Goal: Task Accomplishment & Management: Use online tool/utility

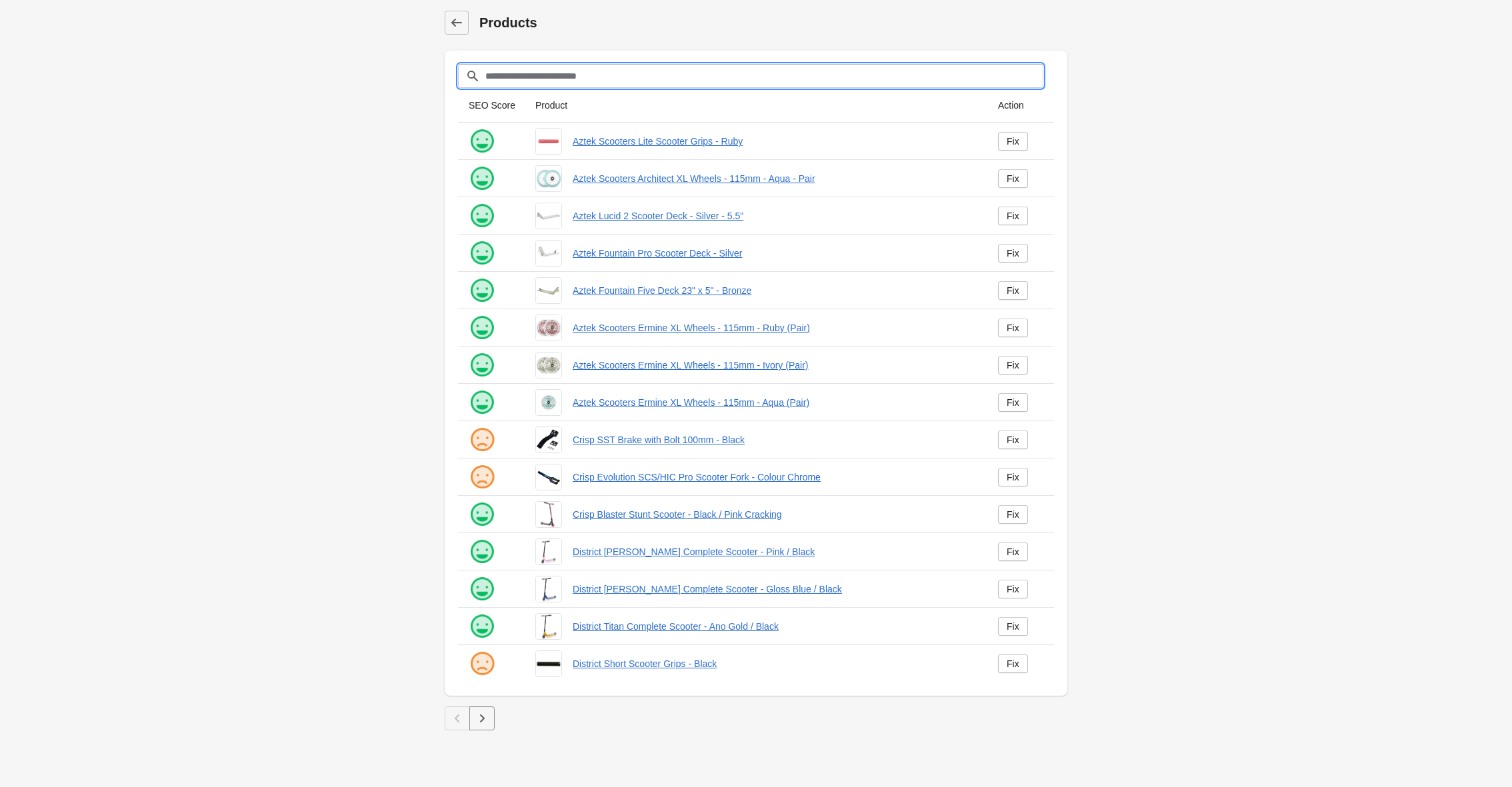
click at [568, 74] on input "Filter[title]" at bounding box center [764, 76] width 559 height 24
type input "********"
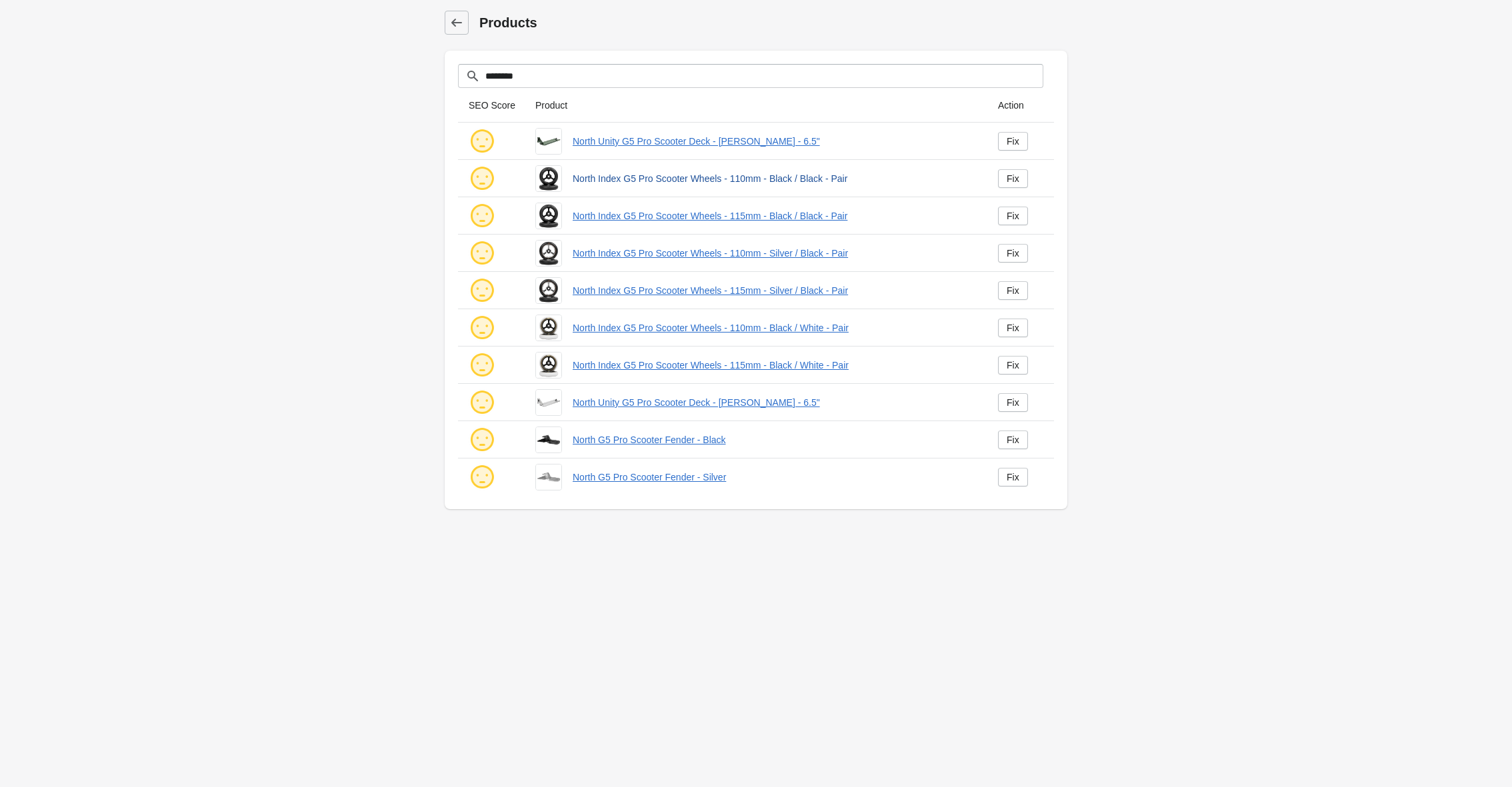
click at [640, 180] on link "North Index G5 Pro Scooter Wheels - 110mm - Black / Black - Pair" at bounding box center [774, 178] width 404 height 13
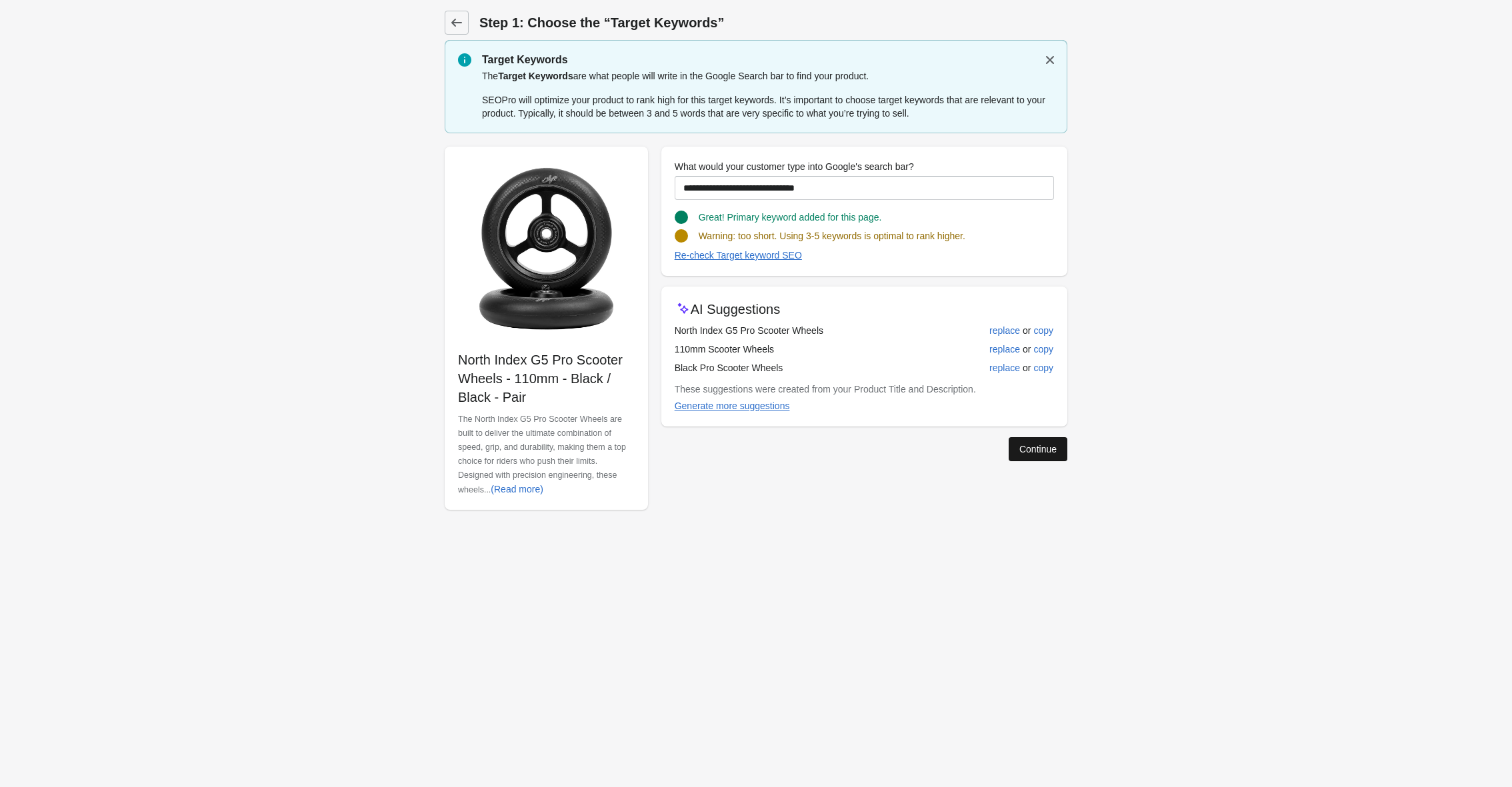
click at [1023, 448] on div "Continue" at bounding box center [1038, 448] width 37 height 11
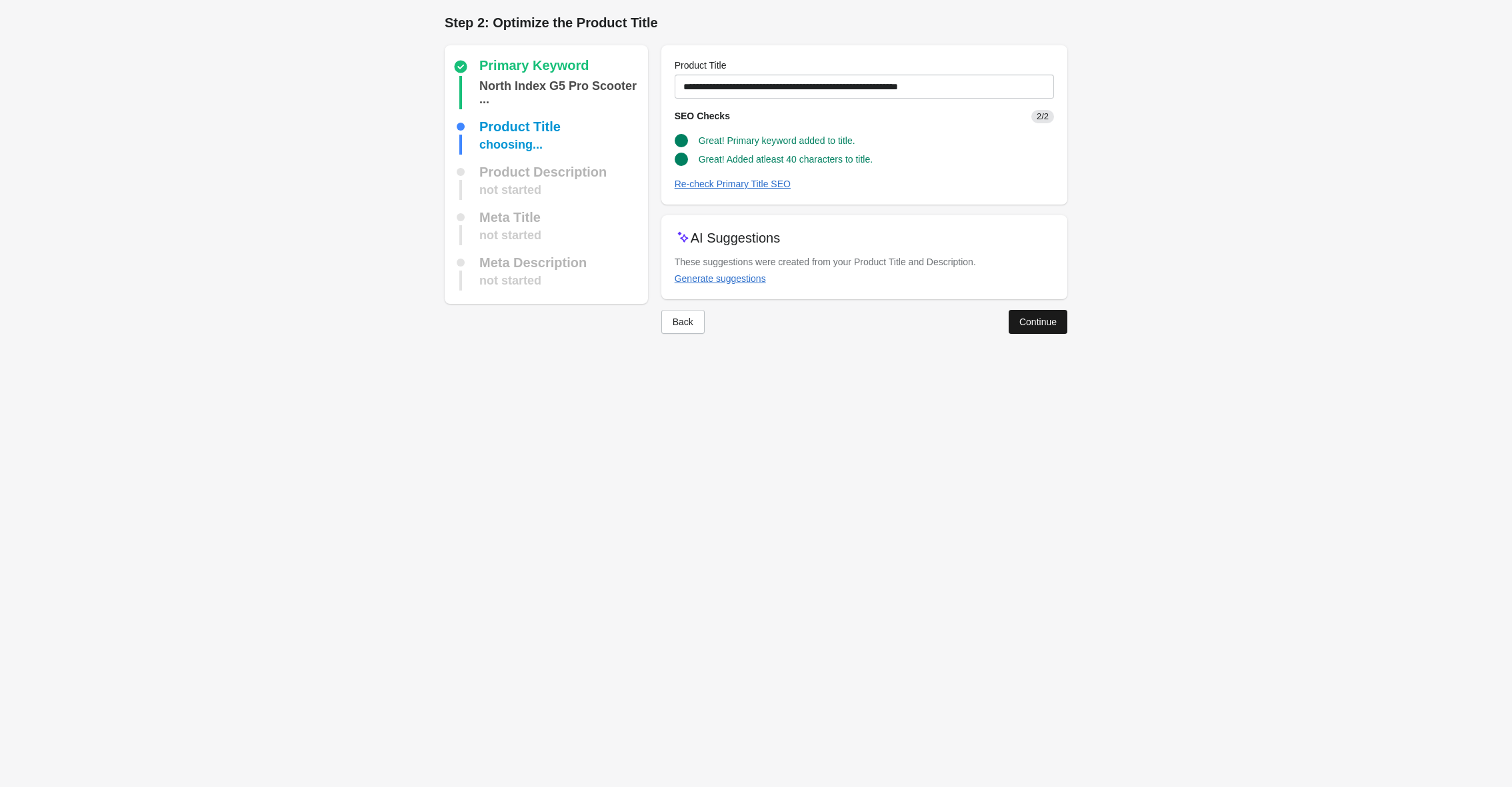
click at [1023, 322] on div "Continue" at bounding box center [1038, 321] width 37 height 11
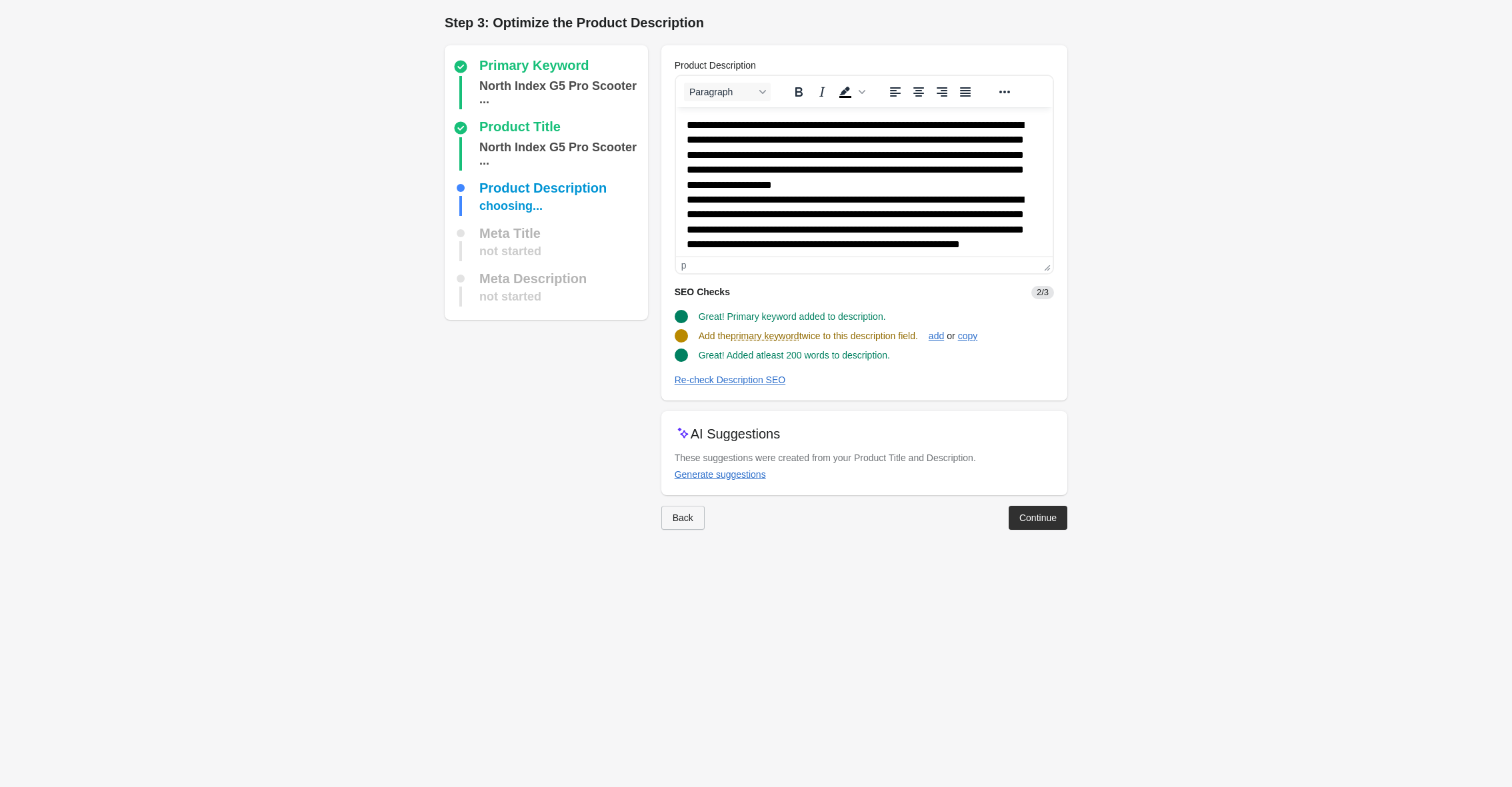
click at [685, 512] on div "Back" at bounding box center [682, 517] width 20 height 11
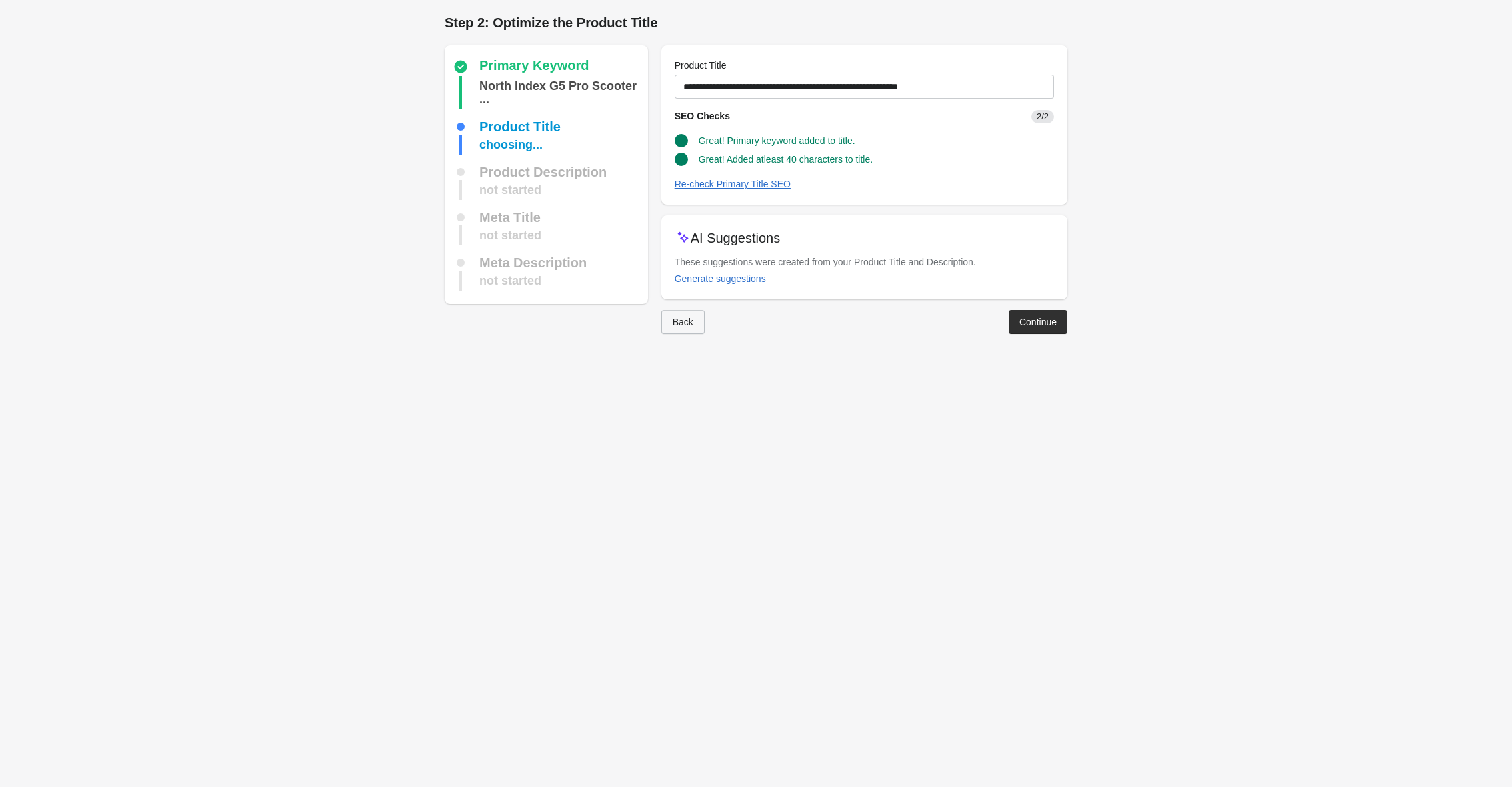
click at [693, 326] on button "Back" at bounding box center [682, 321] width 43 height 24
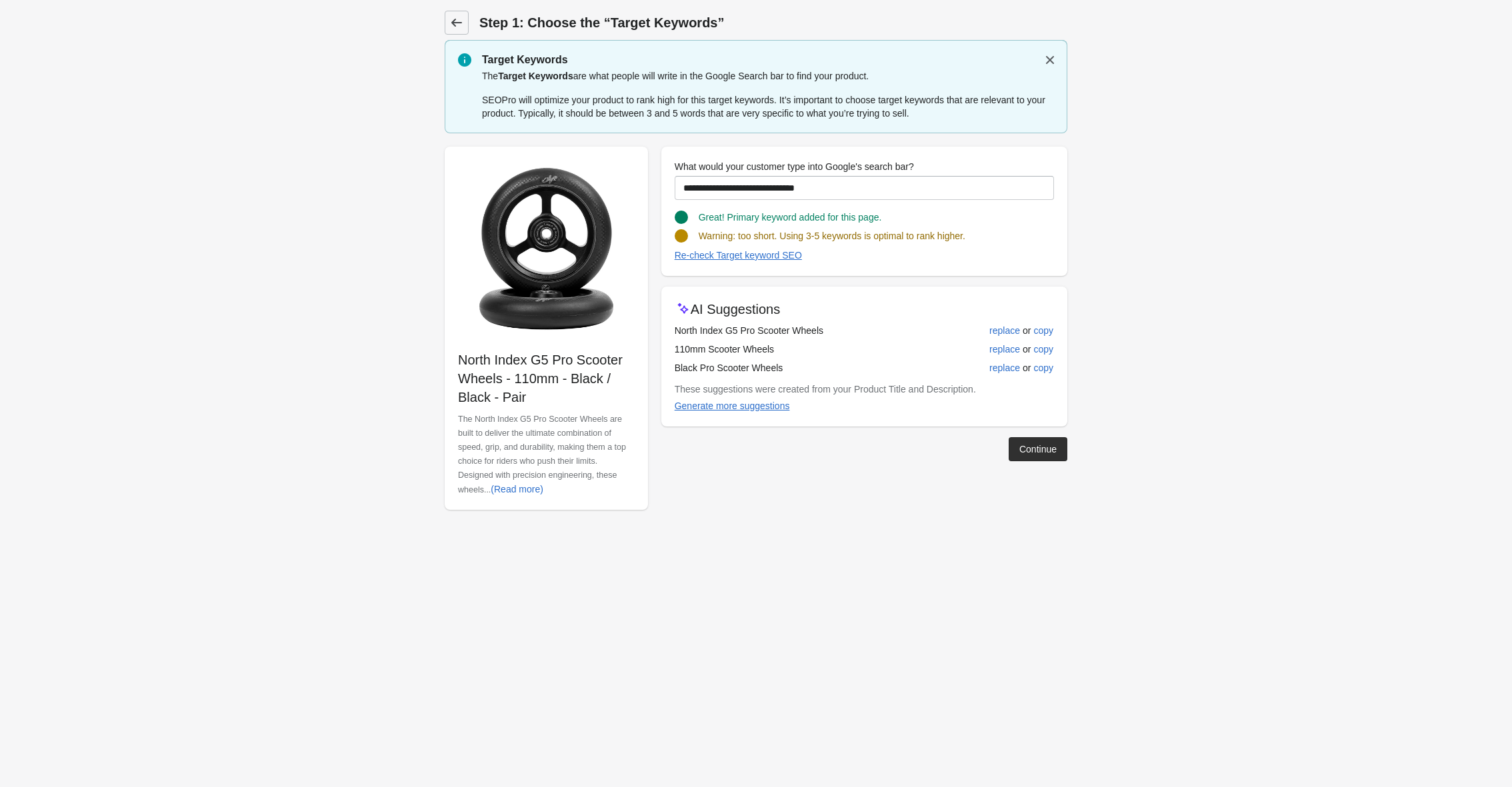
click at [461, 19] on icon at bounding box center [457, 23] width 13 height 13
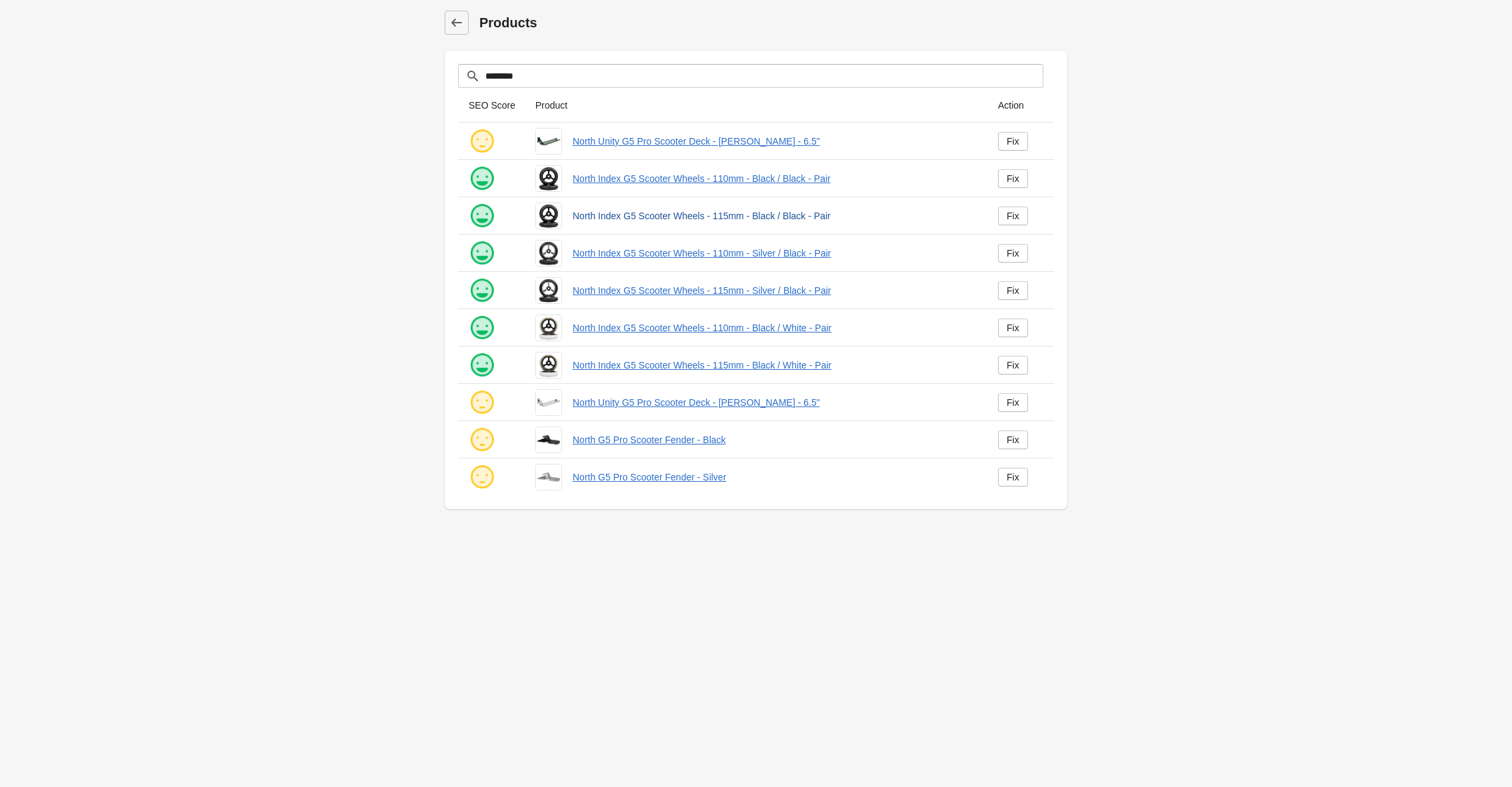
click at [671, 218] on link "North Index G5 Scooter Wheels - 115mm - Black / Black - Pair" at bounding box center [774, 216] width 404 height 13
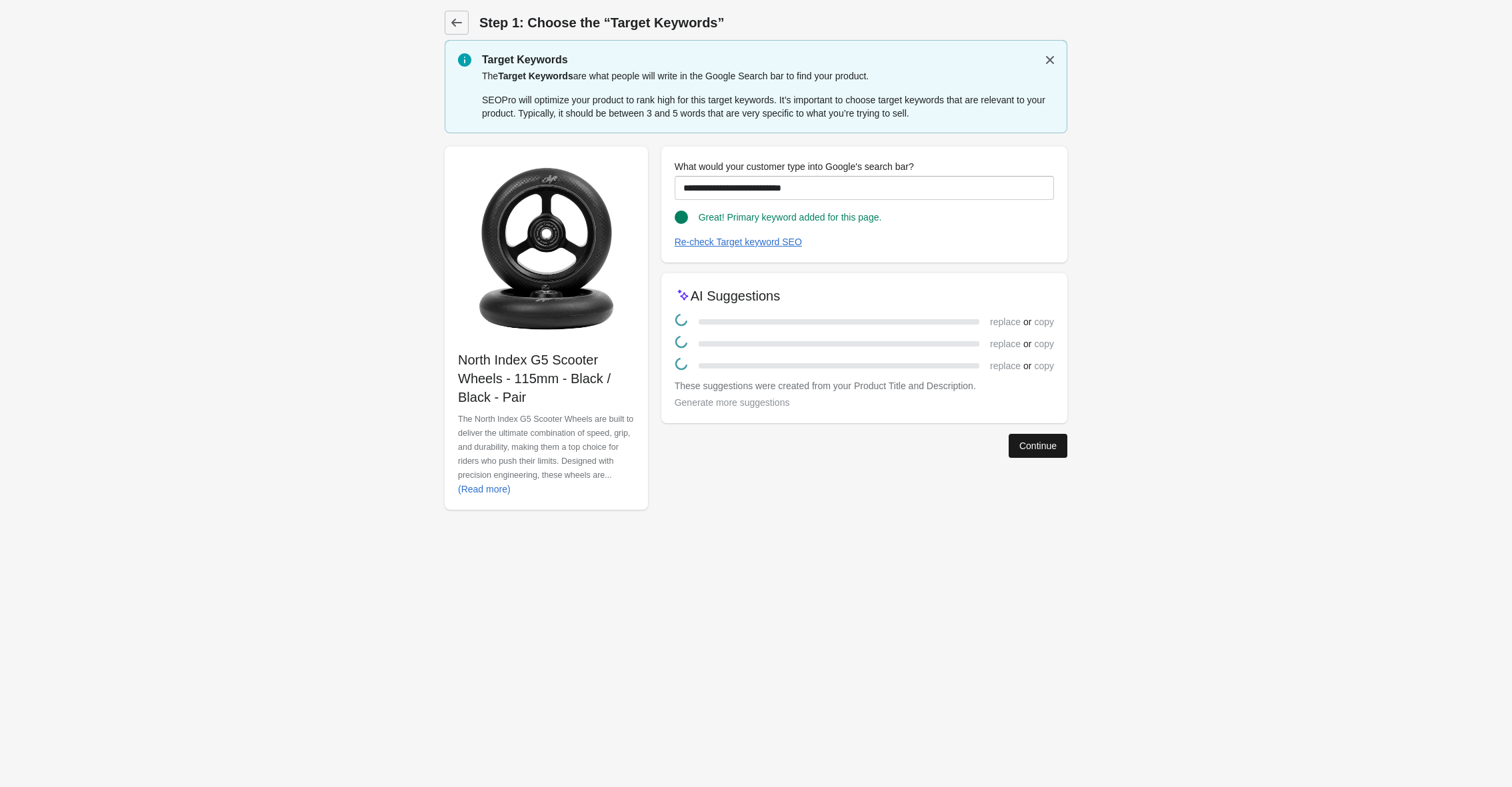
click at [1060, 435] on button "Continue" at bounding box center [1038, 445] width 59 height 24
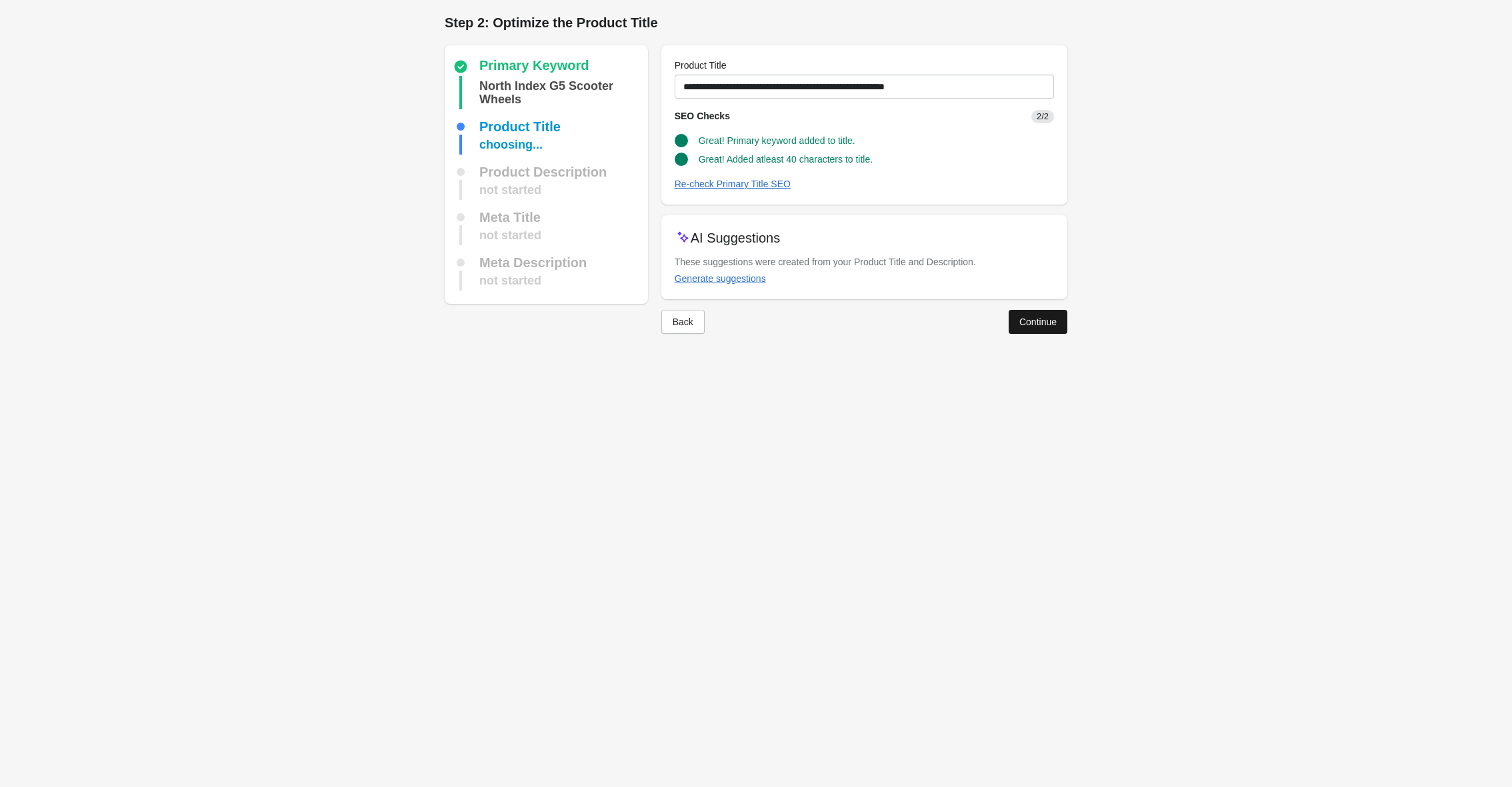
click at [1026, 324] on div "Continue" at bounding box center [1038, 321] width 37 height 11
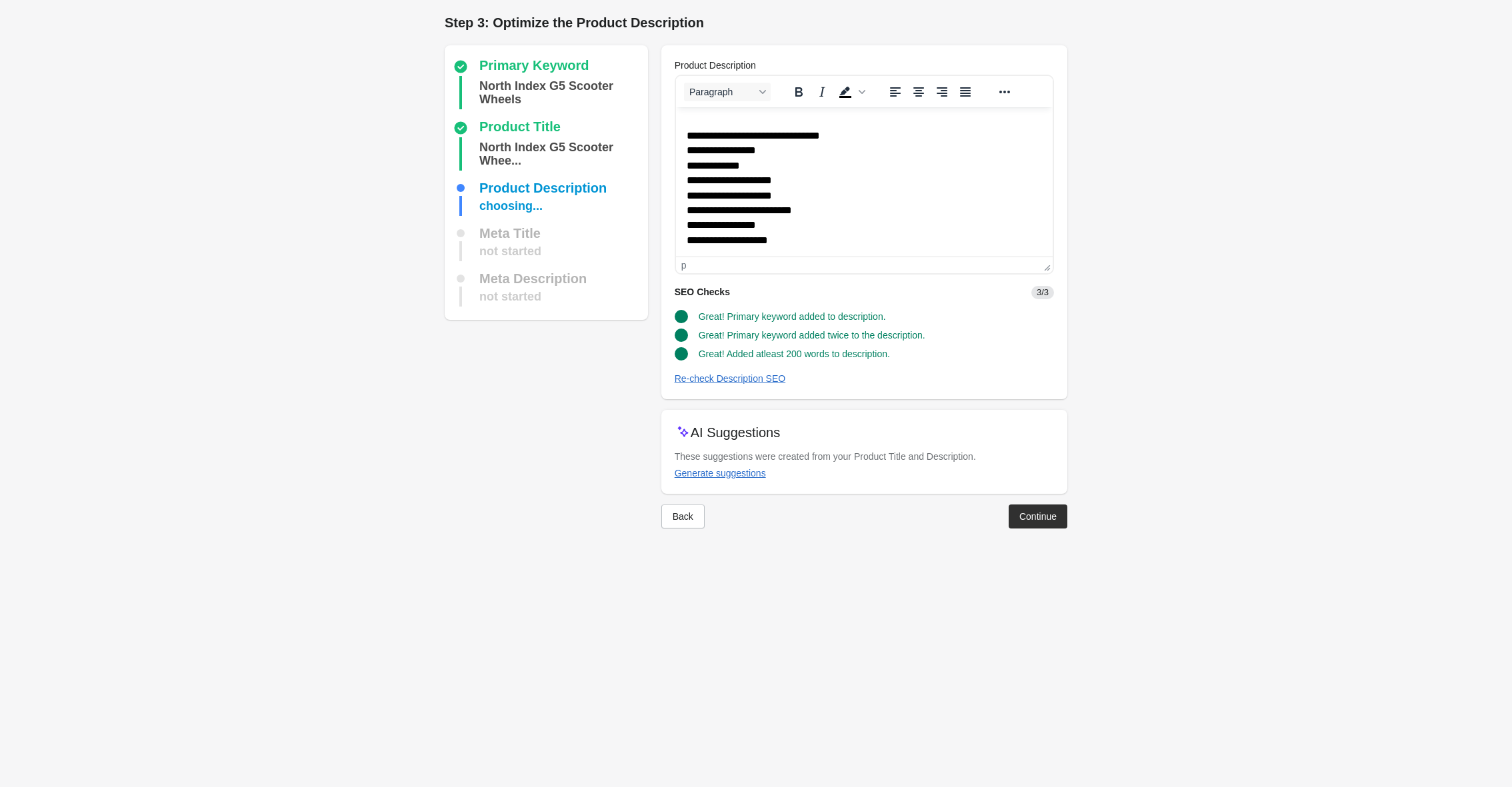
scroll to position [264, 0]
click at [683, 522] on button "Back" at bounding box center [682, 516] width 43 height 24
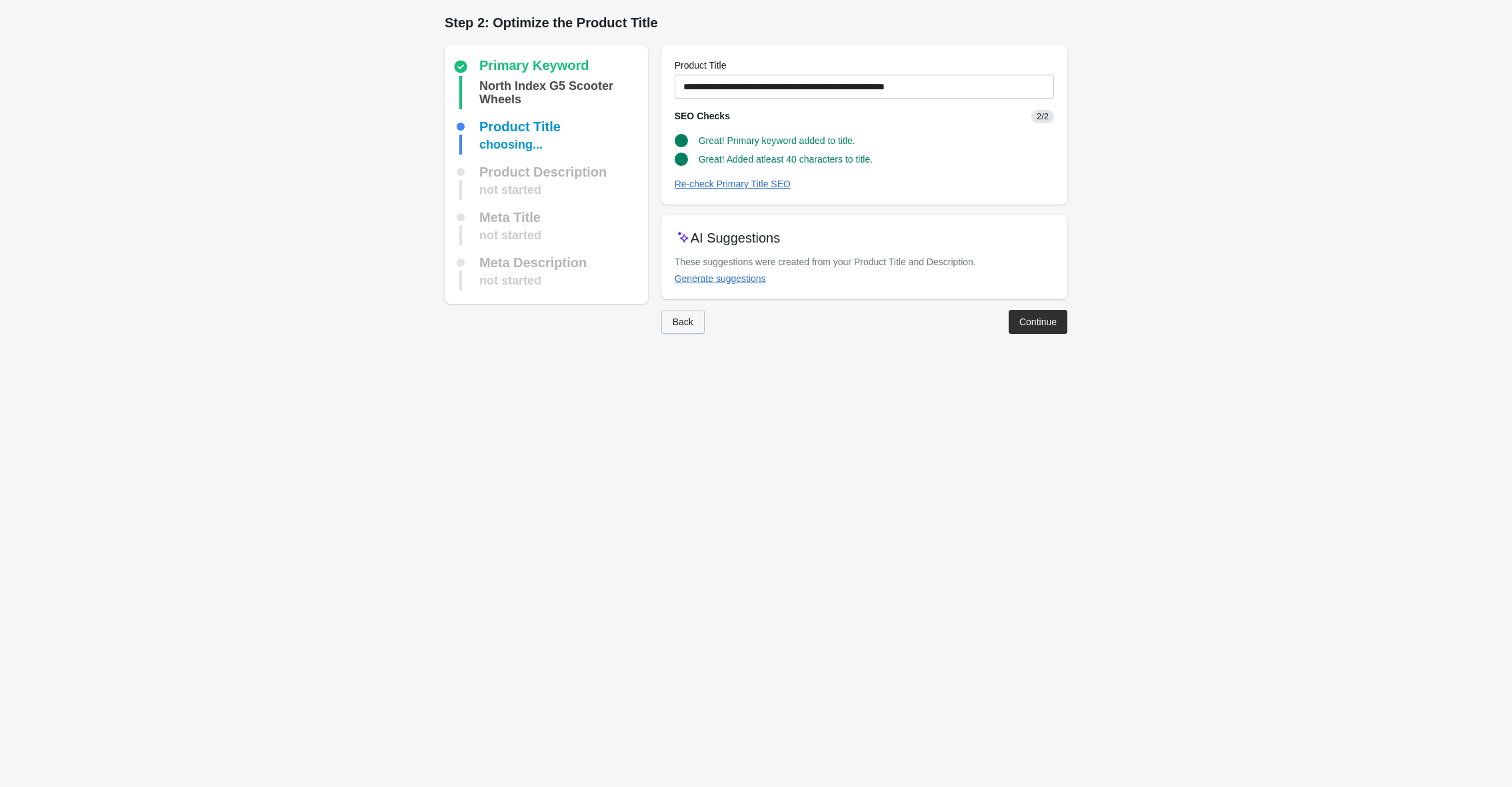
click at [686, 320] on div "Back" at bounding box center [682, 321] width 20 height 11
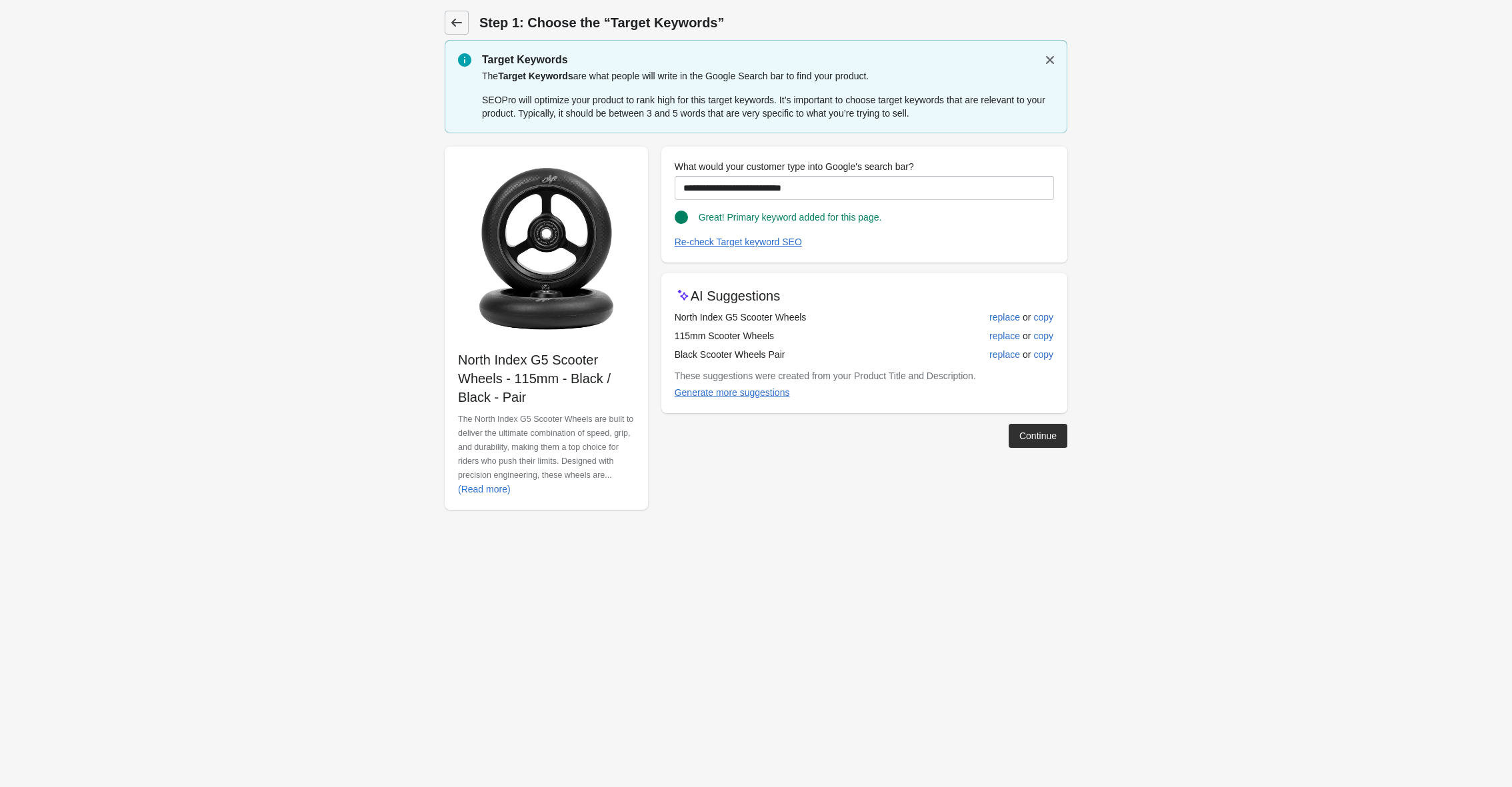
click at [449, 28] on link at bounding box center [456, 22] width 24 height 24
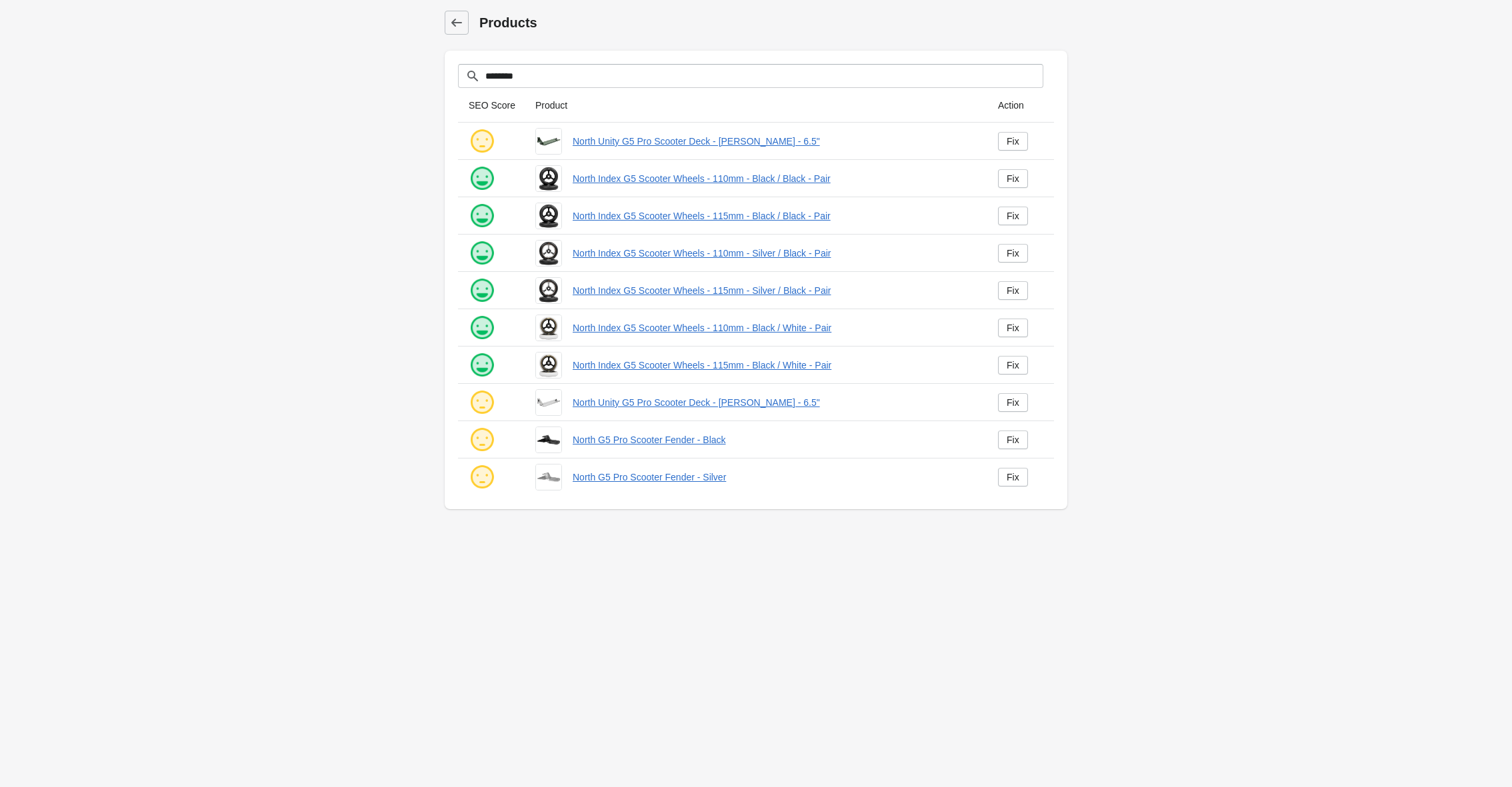
click at [387, 60] on main "Products Filter[title] ******** SEO Score Product Action" at bounding box center [756, 262] width 1512 height 525
click at [673, 215] on link "North Index G5 Scooter Wheels - 115mm - Black / Black - Pair" at bounding box center [774, 216] width 404 height 13
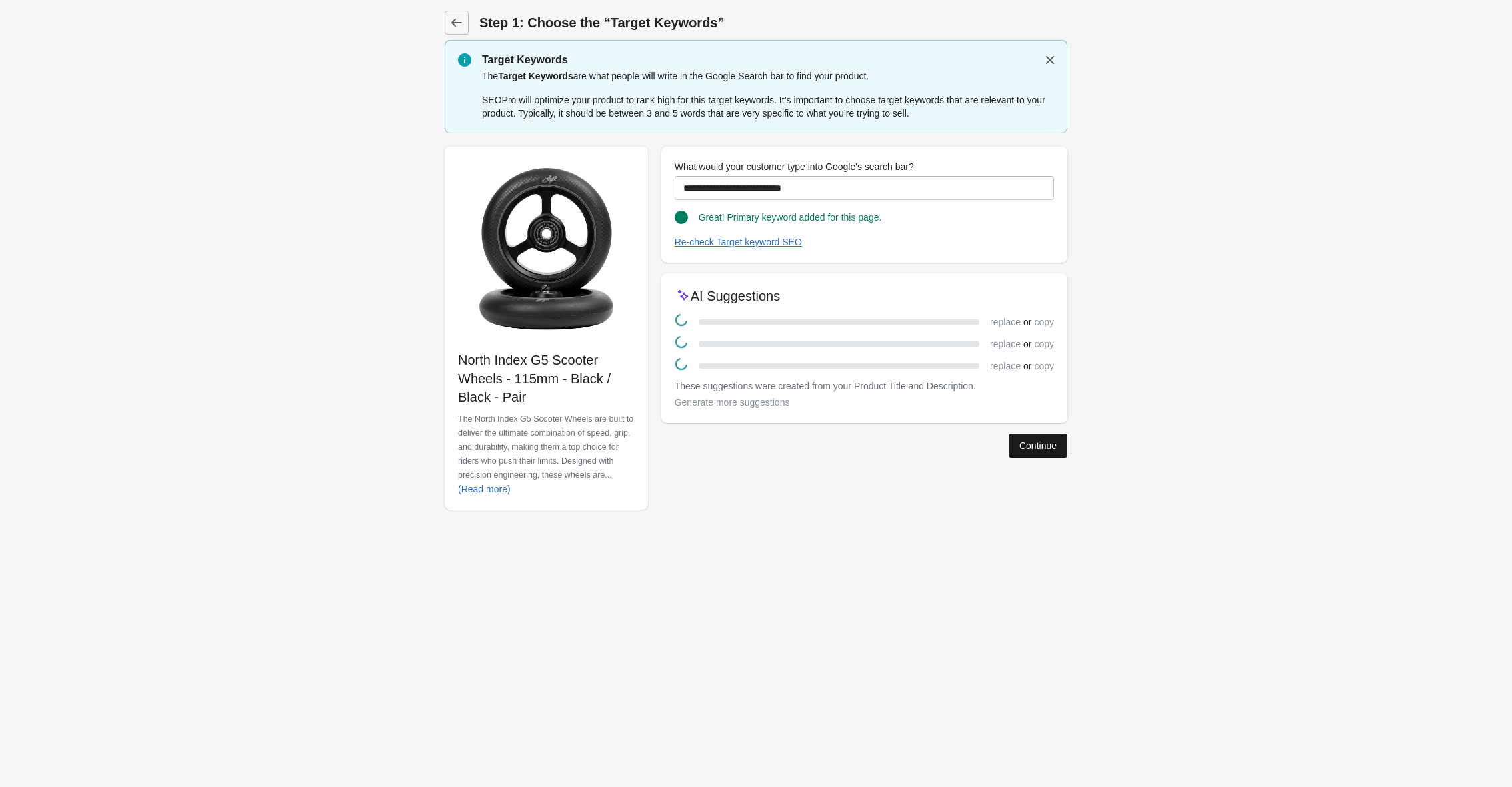
click at [1023, 448] on div "Continue" at bounding box center [1038, 445] width 37 height 11
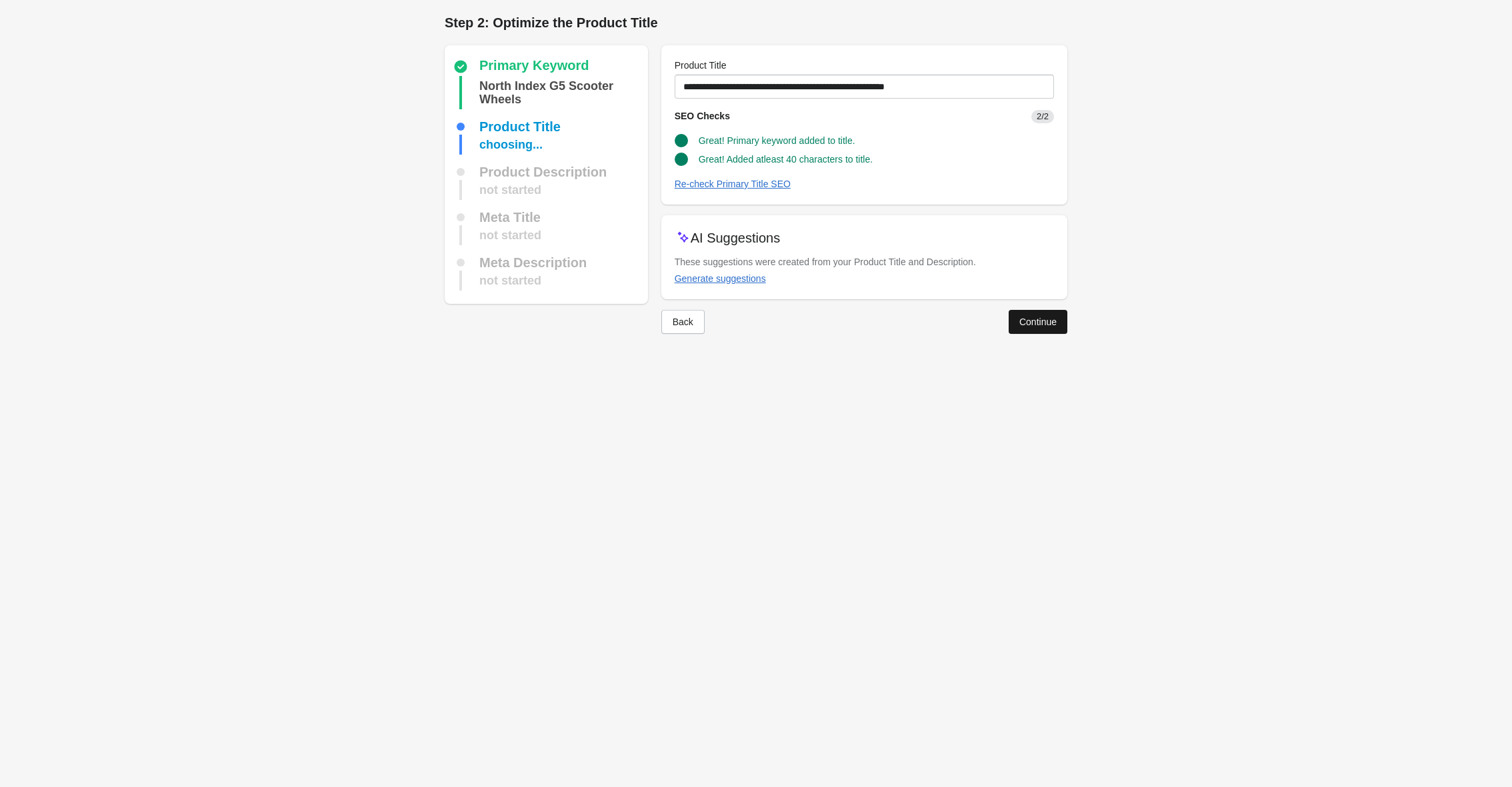
click at [1013, 325] on button "Continue" at bounding box center [1038, 321] width 59 height 24
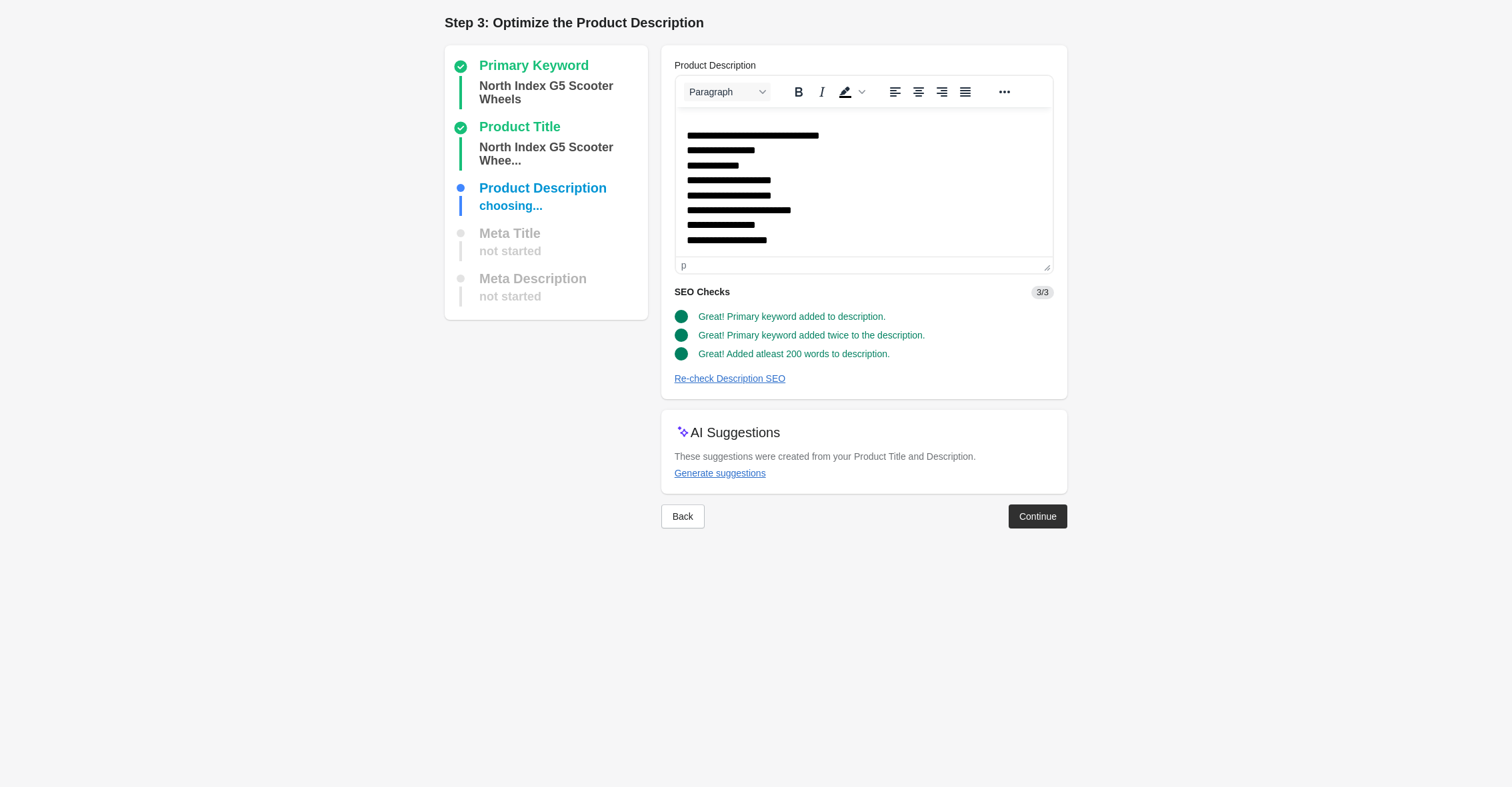
scroll to position [264, 0]
click at [678, 506] on button "Back" at bounding box center [682, 516] width 43 height 24
